Goal: Task Accomplishment & Management: Manage account settings

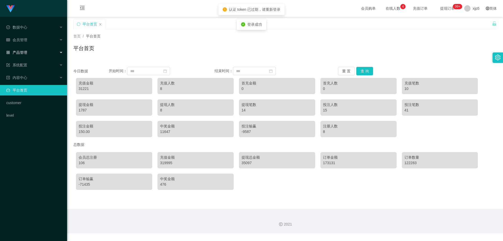
click at [25, 52] on span "产品管理" at bounding box center [16, 52] width 21 height 4
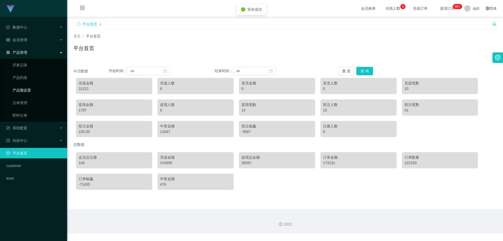
click at [33, 86] on link "产品预设置" at bounding box center [38, 90] width 50 height 10
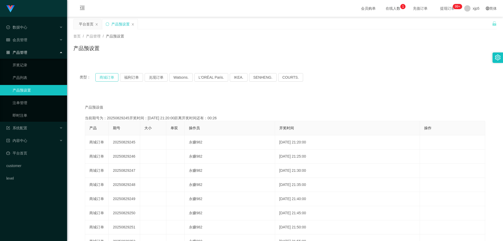
click at [105, 78] on button "商城订单" at bounding box center [106, 77] width 23 height 8
click at [127, 77] on button "福利订单" at bounding box center [131, 77] width 23 height 8
click at [156, 76] on button "兑现订单" at bounding box center [156, 77] width 23 height 8
click at [179, 78] on button "Watsons." at bounding box center [181, 77] width 24 height 8
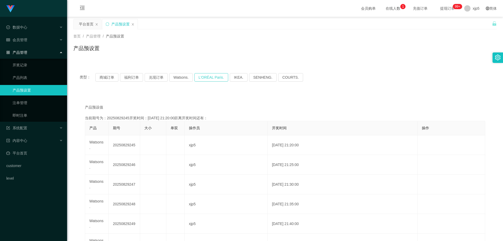
click at [207, 78] on button "L'ORÉAL Paris." at bounding box center [211, 77] width 34 height 8
click at [249, 76] on button "SENHENG." at bounding box center [262, 77] width 27 height 8
click at [278, 77] on button "COURTS." at bounding box center [290, 77] width 25 height 8
click at [296, 80] on div "类型： 商城订单 福利订单 兑现订单 Watsons. L'ORÉAL Paris. IKEA. [GEOGRAPHIC_DATA]. COURTS." at bounding box center [285, 77] width 411 height 8
click at [287, 79] on button "COURTS." at bounding box center [290, 77] width 25 height 8
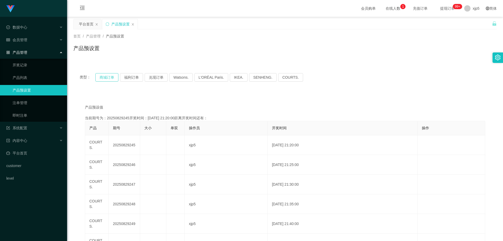
click at [112, 81] on button "商城订单" at bounding box center [106, 77] width 23 height 8
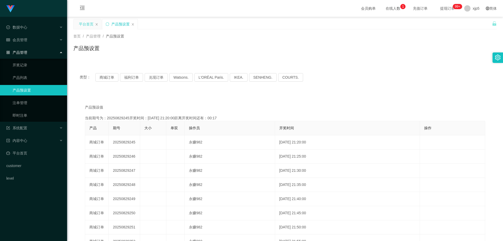
click at [88, 24] on div "平台首页" at bounding box center [86, 24] width 15 height 10
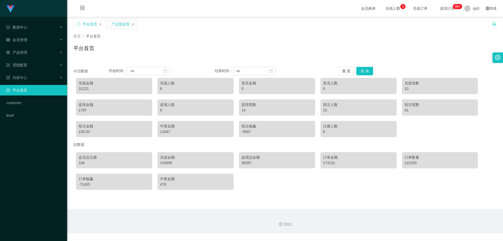
click at [120, 25] on div "产品预设置" at bounding box center [120, 24] width 18 height 10
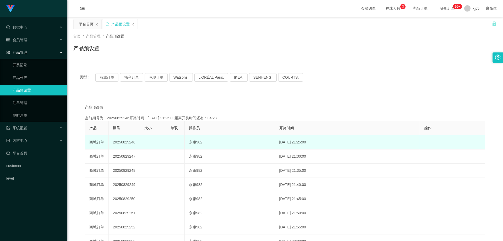
click at [175, 136] on td at bounding box center [175, 142] width 18 height 14
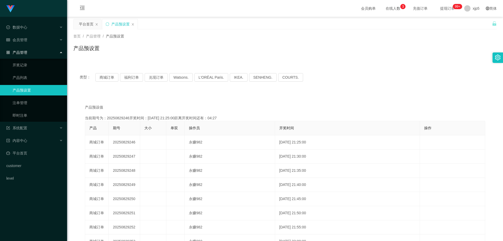
click at [175, 125] on th "单双" at bounding box center [175, 128] width 18 height 14
click at [106, 26] on div "产品预设置" at bounding box center [119, 24] width 35 height 10
click at [109, 24] on icon "图标: sync" at bounding box center [107, 23] width 3 height 3
click at [497, 55] on icon "图标: setting" at bounding box center [498, 57] width 6 height 6
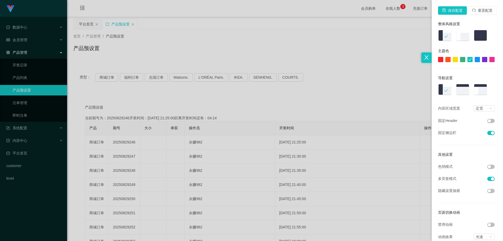
click at [373, 33] on div at bounding box center [251, 120] width 503 height 241
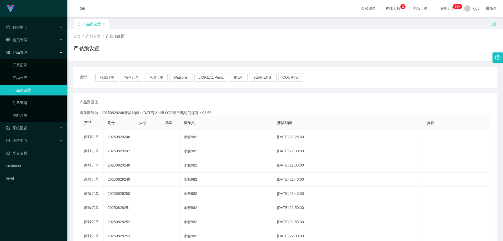
click at [26, 102] on link "注单管理" at bounding box center [38, 102] width 50 height 10
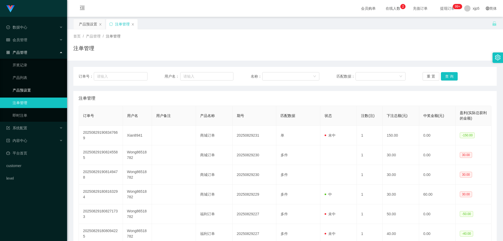
click at [27, 93] on link "产品预设置" at bounding box center [38, 90] width 50 height 10
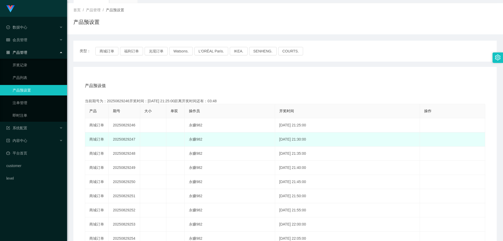
scroll to position [79, 0]
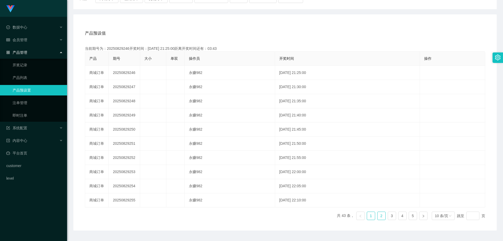
click at [380, 217] on link "2" at bounding box center [381, 216] width 8 height 8
click at [388, 215] on link "3" at bounding box center [392, 216] width 8 height 8
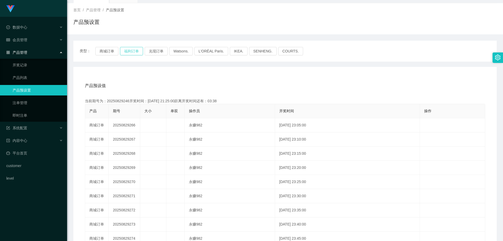
click at [139, 54] on button "福利订单" at bounding box center [131, 51] width 23 height 8
click at [159, 52] on button "兑现订单" at bounding box center [156, 51] width 23 height 8
click at [179, 51] on button "Watsons." at bounding box center [181, 51] width 24 height 8
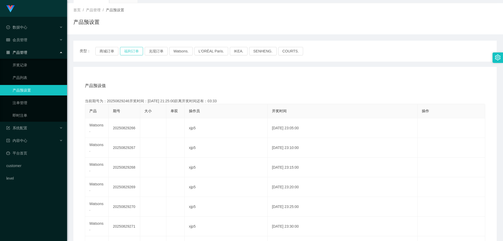
click at [140, 47] on button "福利订单" at bounding box center [131, 51] width 23 height 8
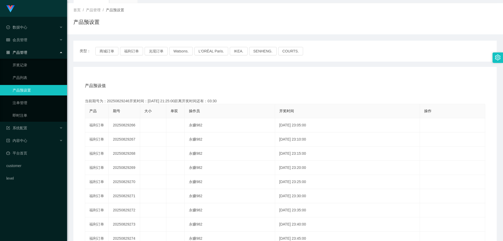
click at [162, 59] on div "类型： 商城订单 福利订单 兑现订单 Watsons. L'ORÉAL Paris. IKEA. [GEOGRAPHIC_DATA]. COURTS." at bounding box center [284, 51] width 423 height 21
click at [154, 50] on button "兑现订单" at bounding box center [156, 51] width 23 height 8
click at [102, 53] on button "商城订单" at bounding box center [106, 51] width 23 height 8
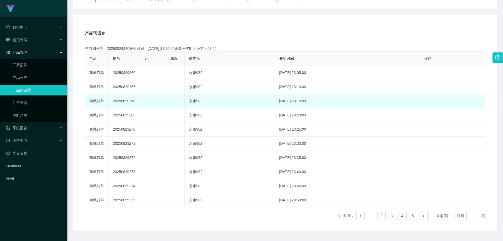
scroll to position [92, 0]
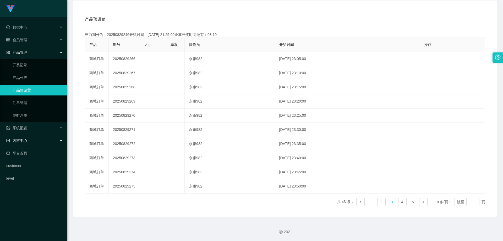
click at [25, 142] on span "内容中心" at bounding box center [16, 140] width 21 height 4
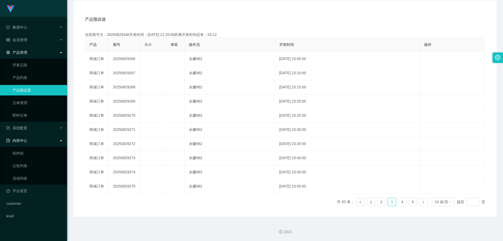
click at [24, 89] on link "产品预设置" at bounding box center [38, 90] width 50 height 10
click at [26, 137] on div "内容中心" at bounding box center [33, 140] width 67 height 10
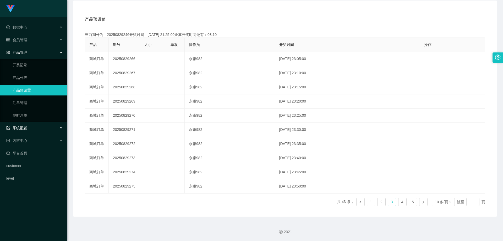
click at [21, 126] on span "系统配置" at bounding box center [16, 128] width 21 height 4
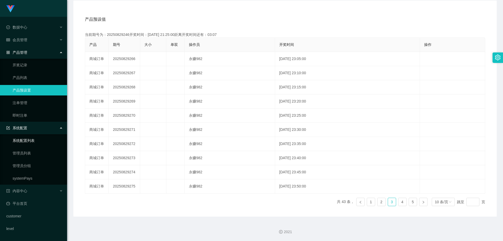
click at [32, 143] on link "系统配置列表" at bounding box center [38, 140] width 50 height 10
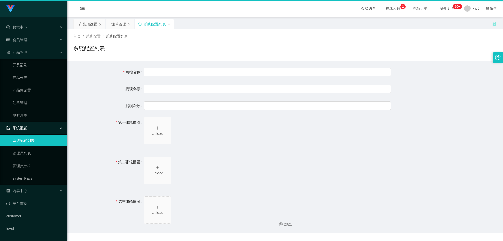
type input "Shopee工作台"
type input "10"
type input "1000000"
type input "https://www.google.com/"
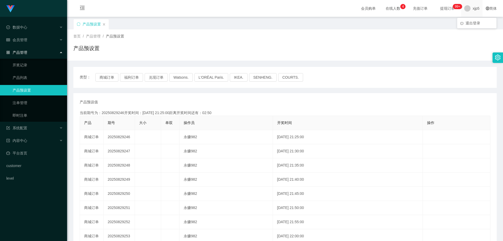
click at [291, 6] on span "xjp5" at bounding box center [475, 8] width 7 height 17
click at [291, 23] on span "退出登录" at bounding box center [472, 23] width 15 height 4
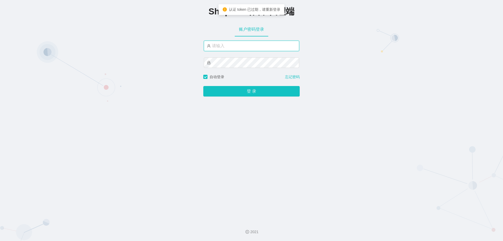
type input "xjp5"
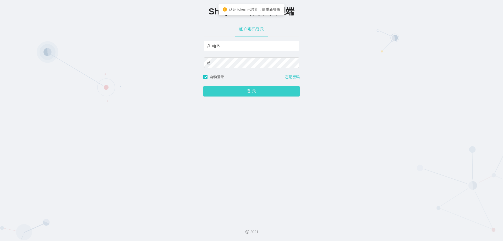
click at [260, 90] on button "登 录" at bounding box center [251, 91] width 96 height 10
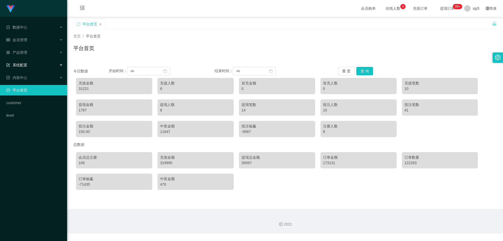
click at [30, 64] on div "系统配置" at bounding box center [33, 65] width 67 height 10
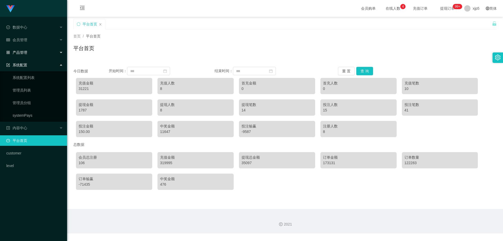
click at [25, 52] on span "产品管理" at bounding box center [16, 52] width 21 height 4
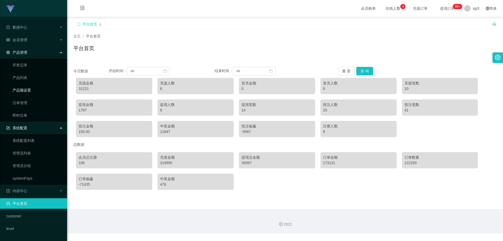
click at [29, 91] on link "产品预设置" at bounding box center [38, 90] width 50 height 10
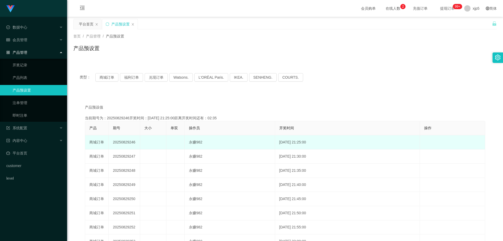
click at [175, 139] on td at bounding box center [175, 142] width 18 height 14
click at [175, 137] on td at bounding box center [175, 142] width 18 height 14
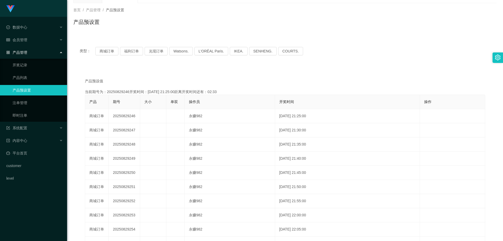
scroll to position [52, 0]
